Goal: Information Seeking & Learning: Understand process/instructions

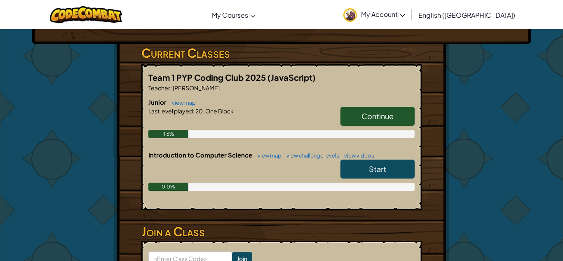
scroll to position [128, 0]
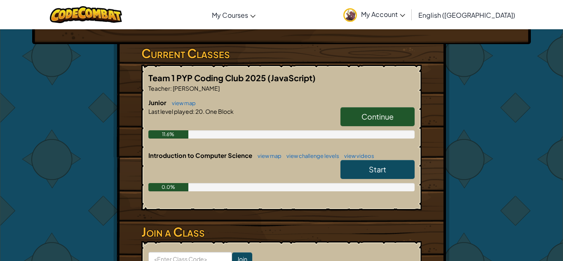
click at [387, 121] on span "Continue" at bounding box center [377, 116] width 32 height 9
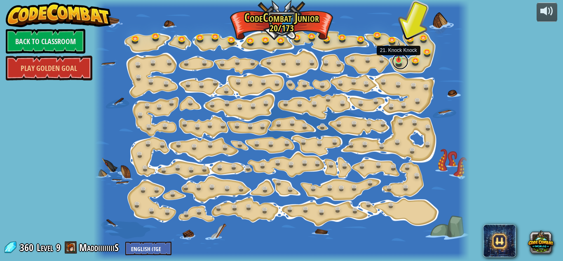
click at [400, 61] on link at bounding box center [400, 61] width 16 height 16
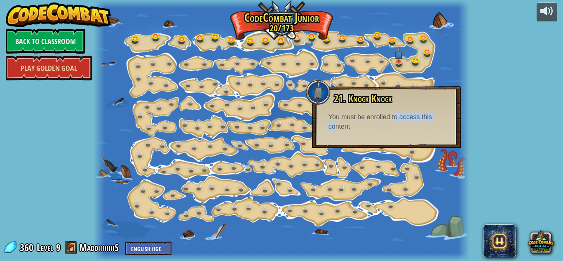
drag, startPoint x: 395, startPoint y: 115, endPoint x: 338, endPoint y: 133, distance: 59.8
click at [338, 133] on div "21. Knock Knock You can hit crates to break them open. You must be enrolled to …" at bounding box center [386, 117] width 149 height 62
click at [364, 120] on div "You must be enrolled to access this content" at bounding box center [386, 121] width 116 height 19
click at [336, 96] on span "21. Knock Knock" at bounding box center [363, 98] width 58 height 14
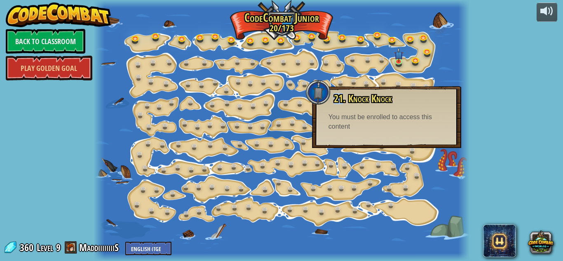
click at [336, 96] on span "21. Knock Knock" at bounding box center [363, 98] width 58 height 14
drag, startPoint x: 330, startPoint y: 119, endPoint x: 349, endPoint y: 134, distance: 24.7
click at [349, 134] on div "21. Knock Knock You can hit crates to break them open. You must be enrolled to …" at bounding box center [386, 117] width 149 height 62
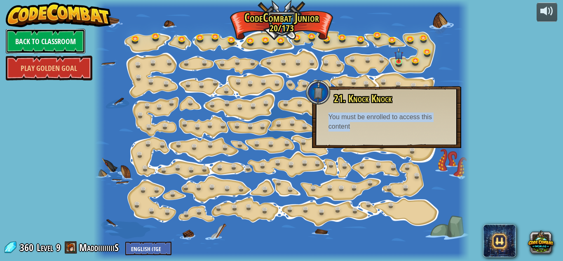
click at [47, 33] on link "Back to Classroom" at bounding box center [46, 41] width 80 height 25
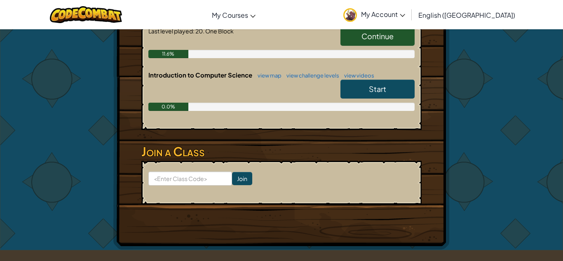
scroll to position [207, 0]
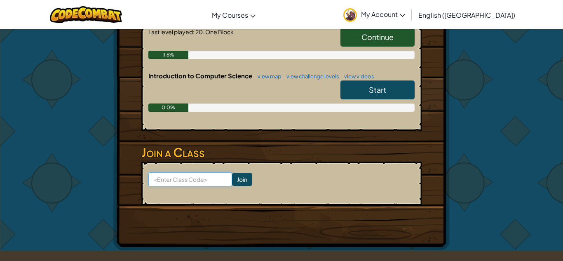
click at [194, 186] on input at bounding box center [190, 179] width 84 height 14
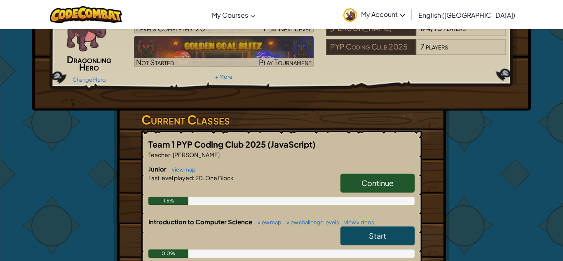
scroll to position [59, 0]
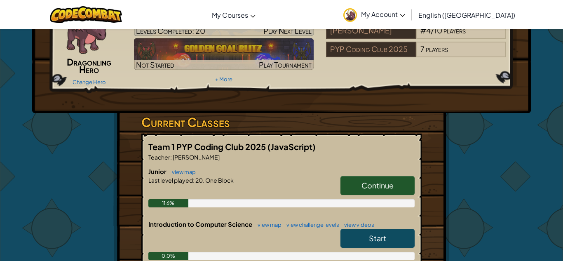
click at [350, 195] on link "Continue" at bounding box center [377, 185] width 74 height 19
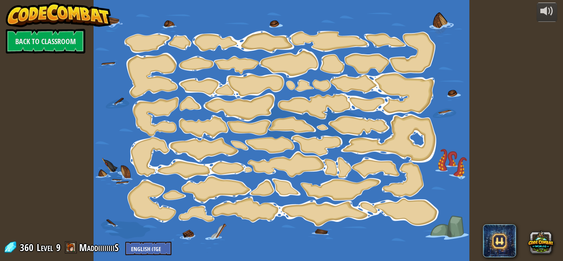
click at [285, 124] on div at bounding box center [282, 130] width 376 height 261
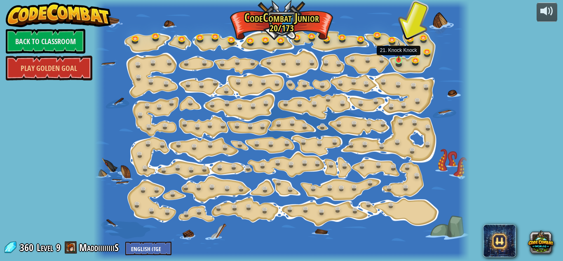
click at [396, 59] on img at bounding box center [398, 51] width 9 height 20
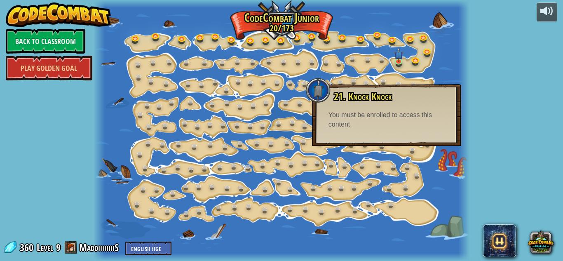
click at [381, 97] on span "21. Knock Knock" at bounding box center [363, 96] width 58 height 14
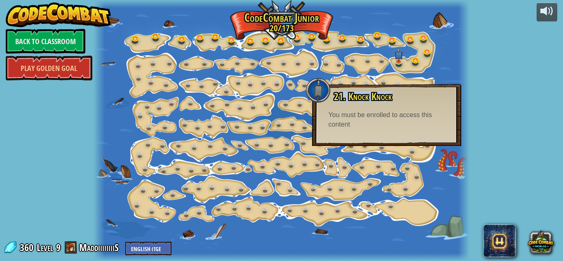
click at [381, 97] on span "21. Knock Knock" at bounding box center [363, 96] width 58 height 14
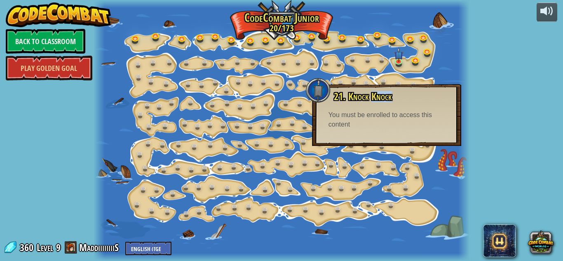
click at [381, 97] on span "21. Knock Knock" at bounding box center [363, 96] width 58 height 14
click at [360, 109] on div "21. Knock Knock You can hit crates to break them open. You must be enrolled to …" at bounding box center [386, 110] width 133 height 38
click at [363, 111] on div "21. Knock Knock You can hit crates to break them open. You must be enrolled to …" at bounding box center [386, 110] width 133 height 38
click at [363, 111] on div "You must be enrolled to access this content" at bounding box center [386, 119] width 116 height 19
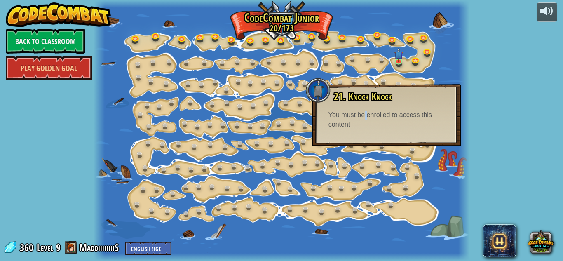
click at [363, 112] on div "You must be enrolled to access this content" at bounding box center [386, 119] width 116 height 19
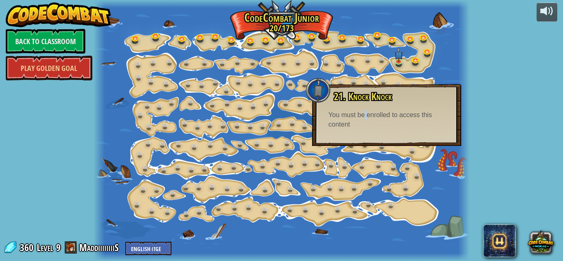
click at [363, 112] on div "You must be enrolled to access this content" at bounding box center [386, 119] width 116 height 19
click at [364, 112] on div "You must be enrolled to access this content" at bounding box center [386, 119] width 116 height 19
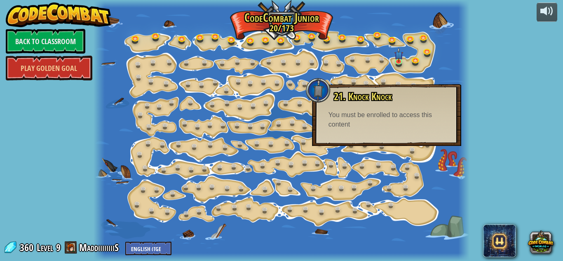
click at [321, 101] on div at bounding box center [318, 90] width 25 height 25
click at [490, 67] on div "powered by Back to Classroom Play Golden Goal 15. Step Change Change step argum…" at bounding box center [281, 130] width 563 height 261
click at [401, 60] on img at bounding box center [398, 51] width 9 height 20
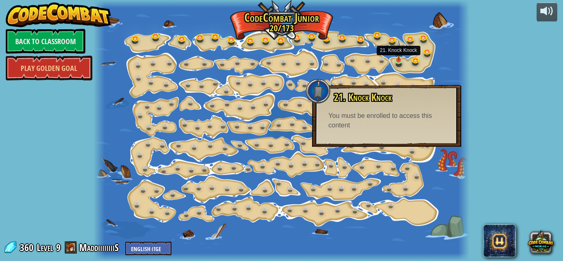
click at [401, 60] on img at bounding box center [398, 51] width 9 height 20
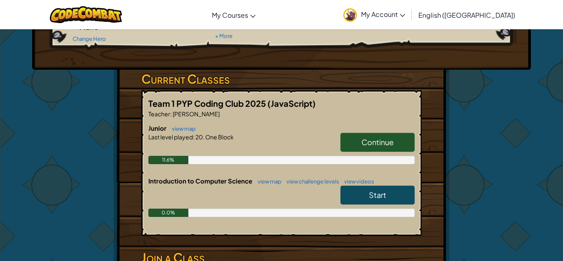
scroll to position [108, 0]
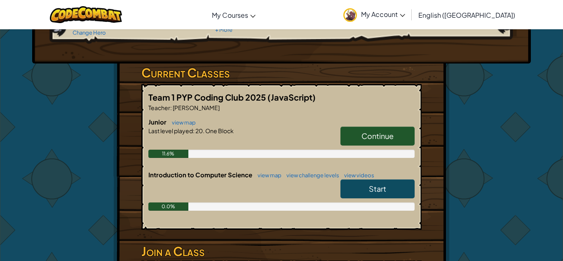
click at [350, 145] on link "Continue" at bounding box center [377, 136] width 74 height 19
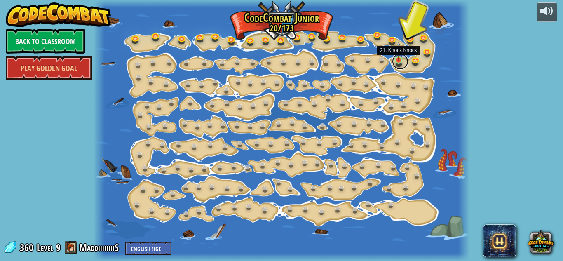
click at [397, 65] on link at bounding box center [400, 61] width 16 height 16
